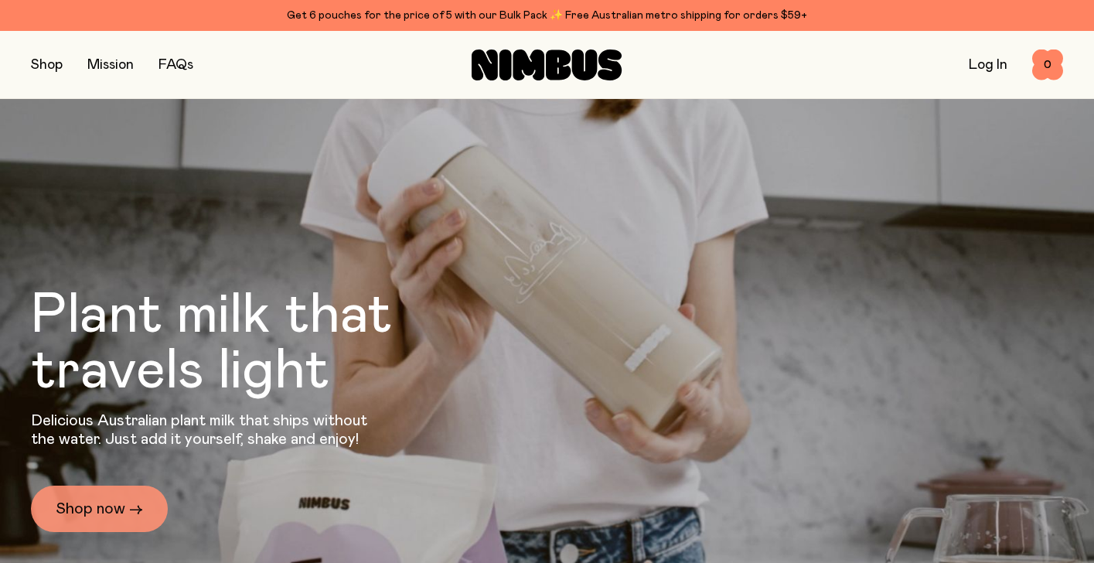
scroll to position [309, 0]
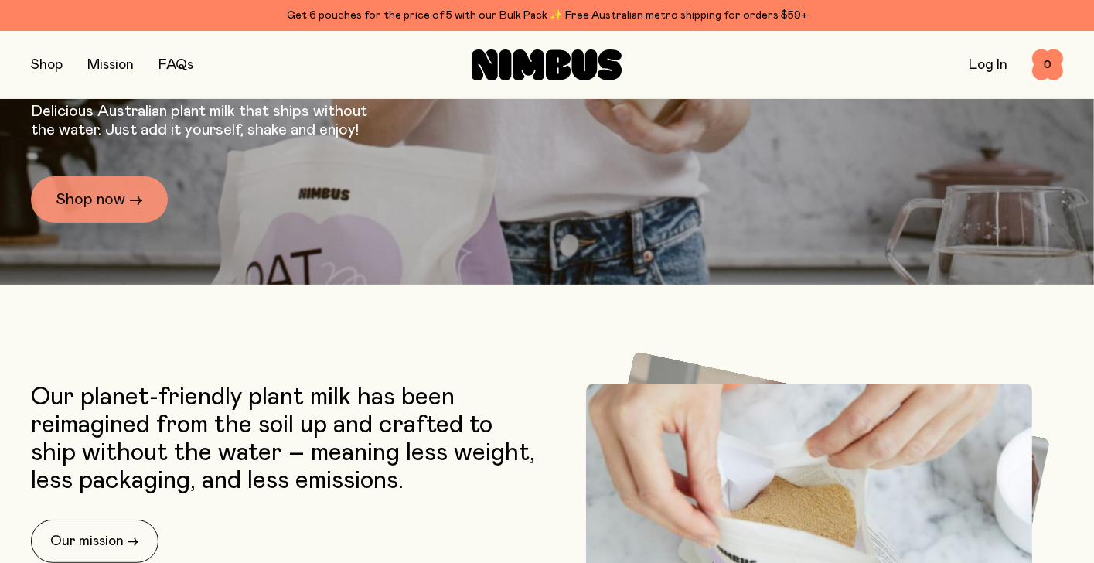
click at [87, 198] on link "Shop now →" at bounding box center [99, 199] width 137 height 46
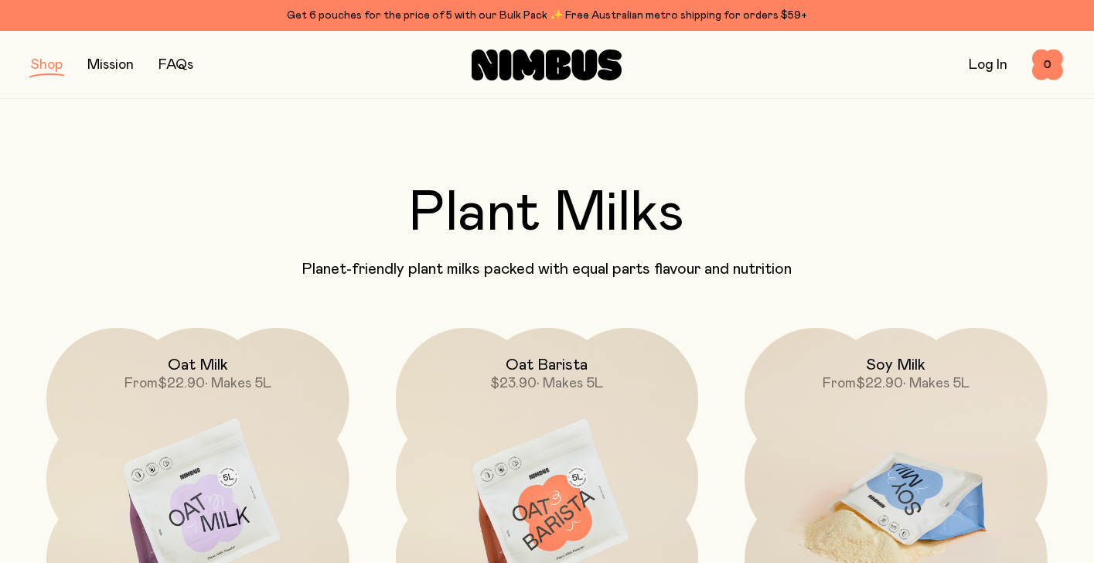
click at [882, 385] on span "$22.90" at bounding box center [879, 383] width 47 height 14
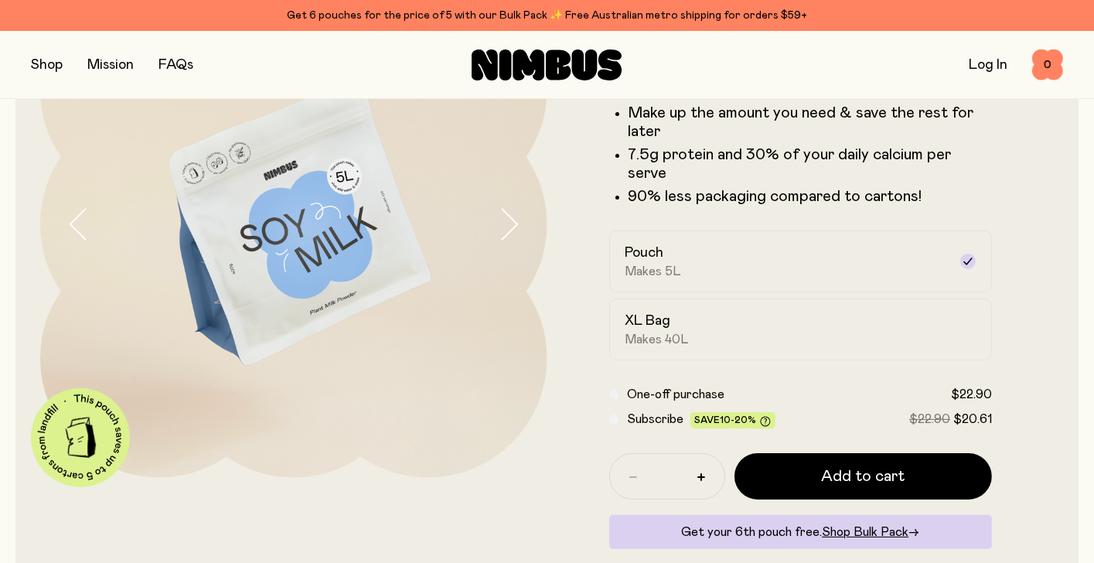
scroll to position [170, 0]
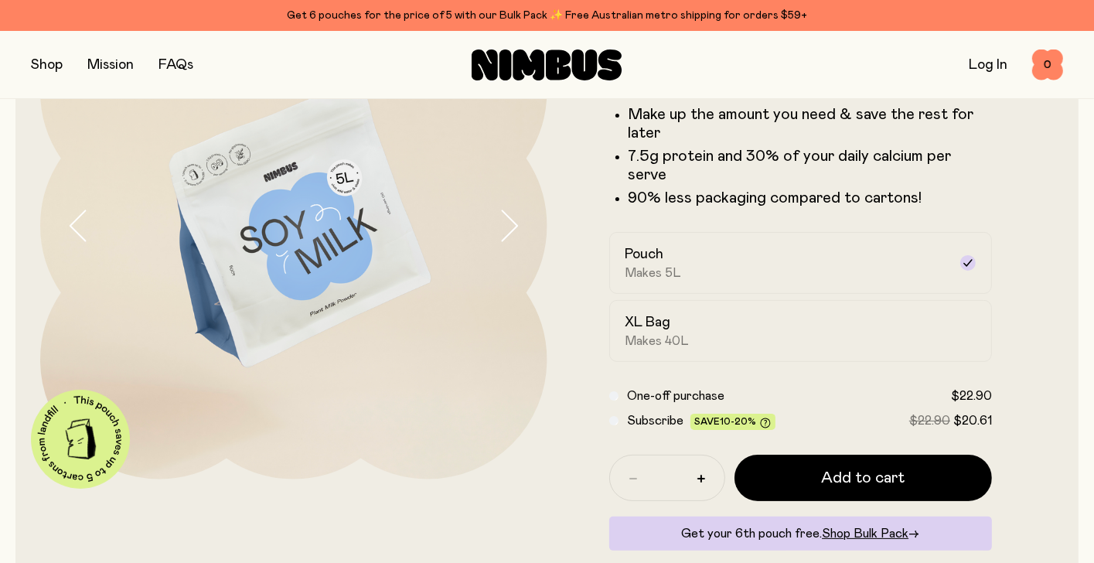
click at [43, 64] on button "button" at bounding box center [47, 65] width 32 height 22
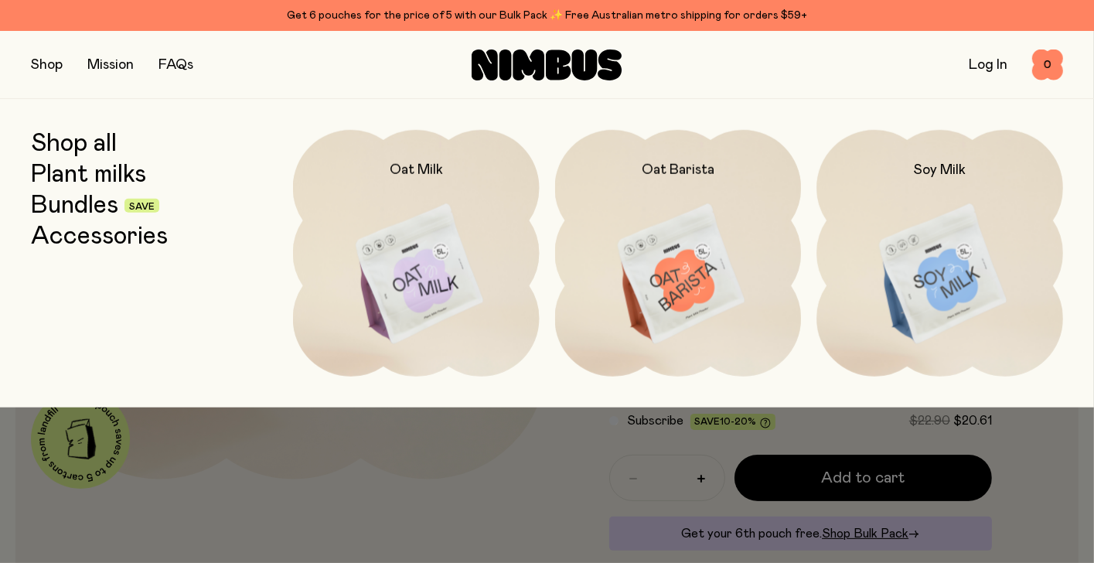
click at [48, 208] on link "Bundles" at bounding box center [74, 206] width 87 height 28
